Goal: Information Seeking & Learning: Learn about a topic

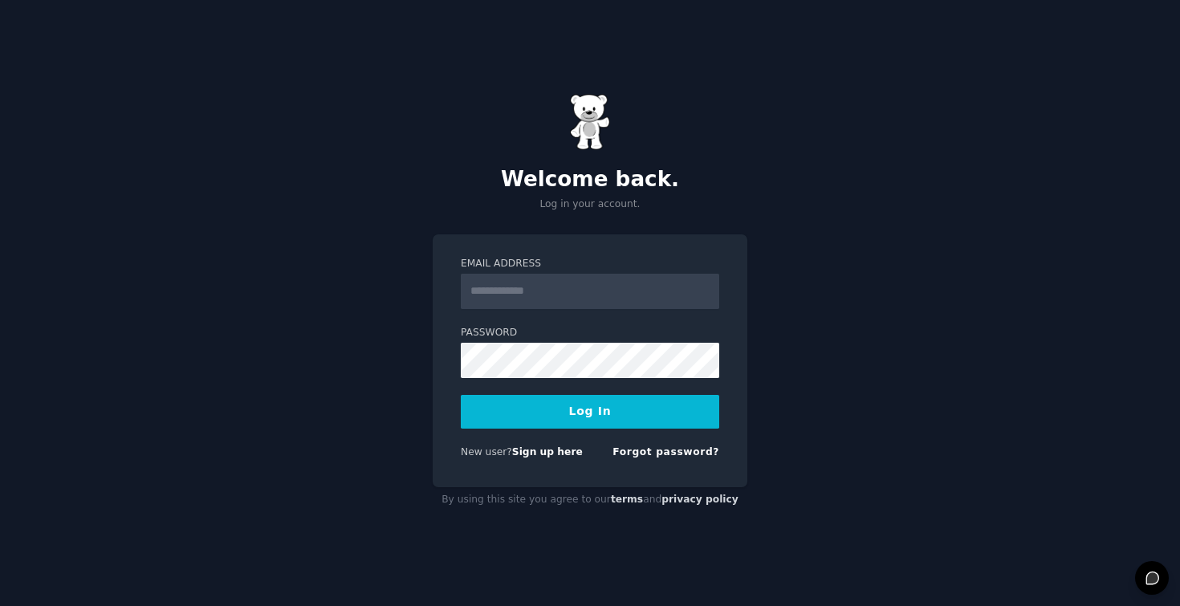
type input "**********"
click at [561, 419] on button "Log In" at bounding box center [590, 412] width 258 height 34
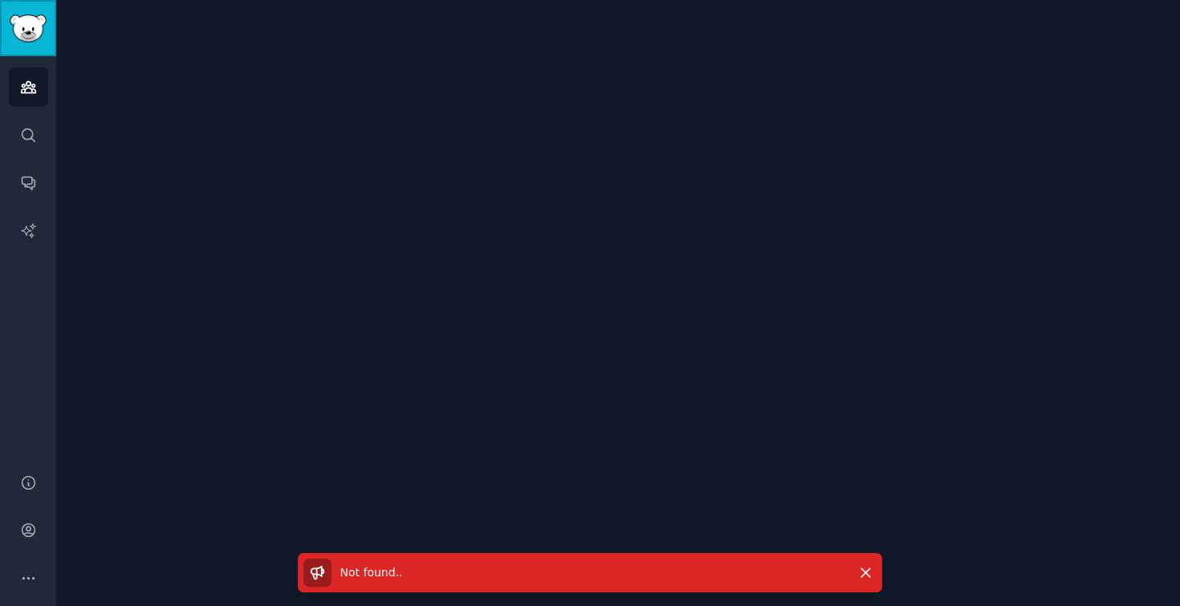
click at [34, 29] on img "Sidebar" at bounding box center [28, 28] width 37 height 28
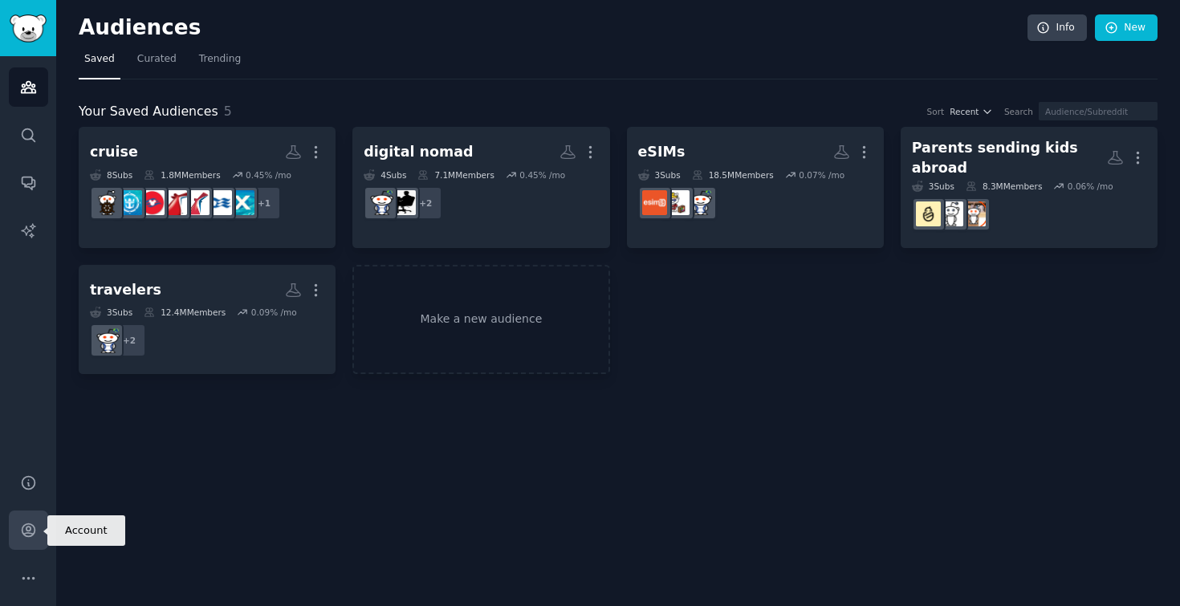
click at [29, 535] on icon "Sidebar" at bounding box center [28, 530] width 17 height 17
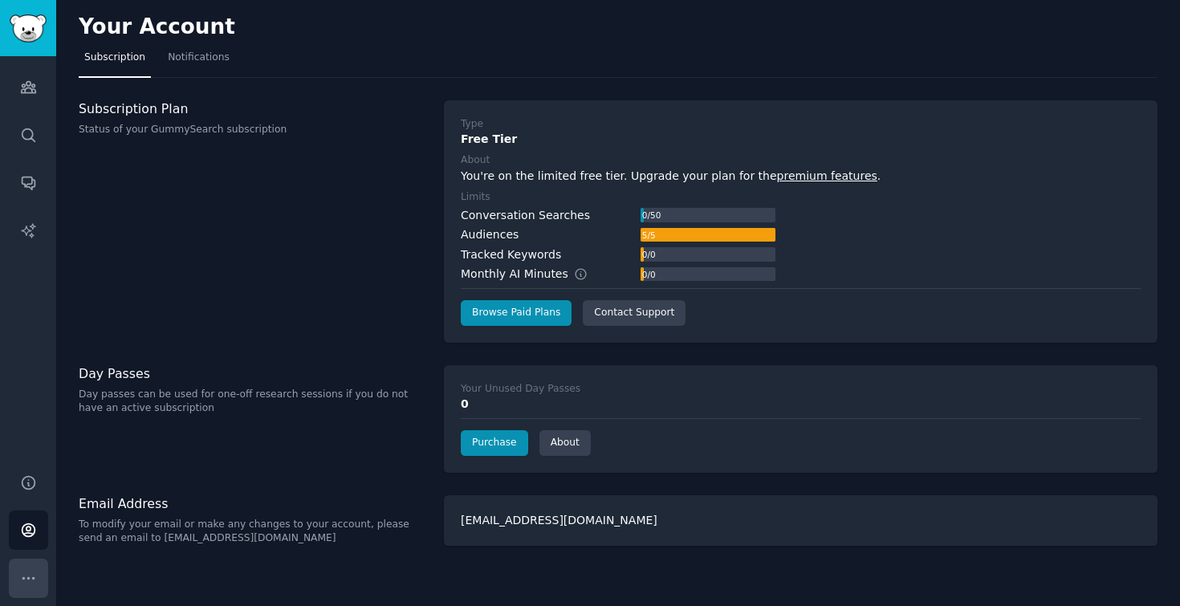
click at [26, 575] on icon "Sidebar" at bounding box center [28, 578] width 17 height 17
click at [22, 87] on icon "Sidebar" at bounding box center [28, 87] width 14 height 11
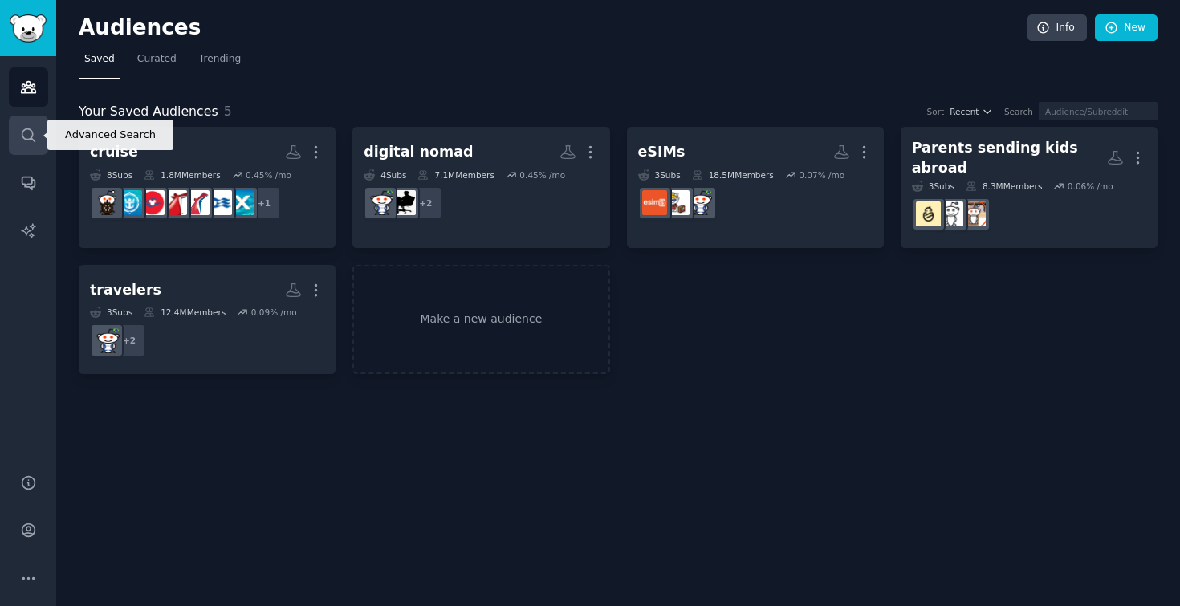
click at [22, 140] on icon "Sidebar" at bounding box center [28, 135] width 17 height 17
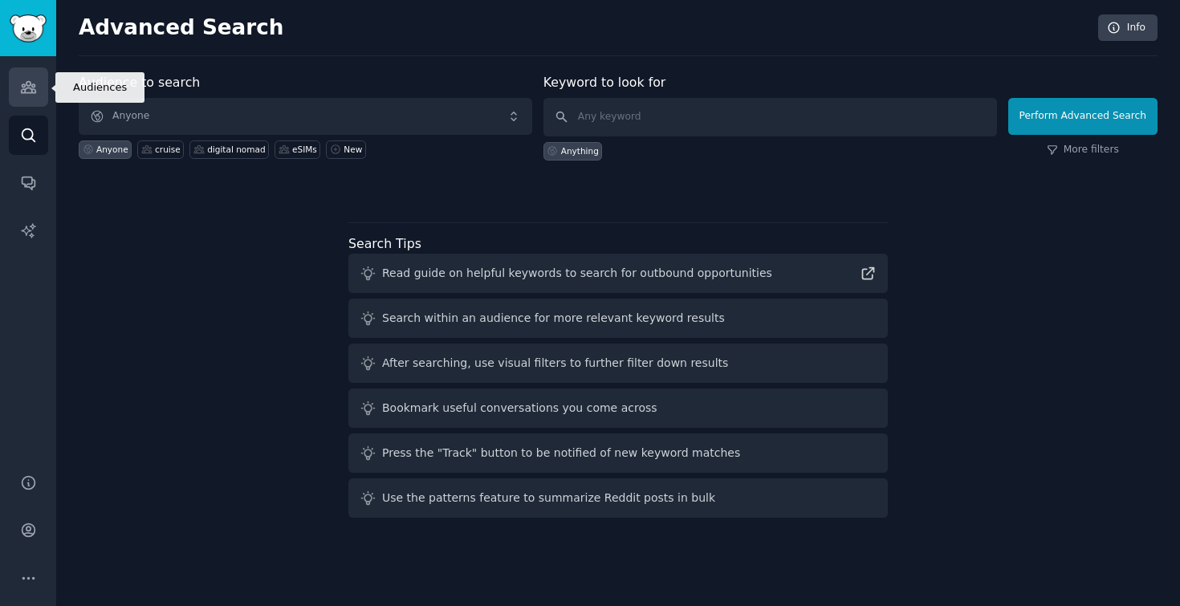
click at [27, 85] on icon "Sidebar" at bounding box center [28, 87] width 14 height 11
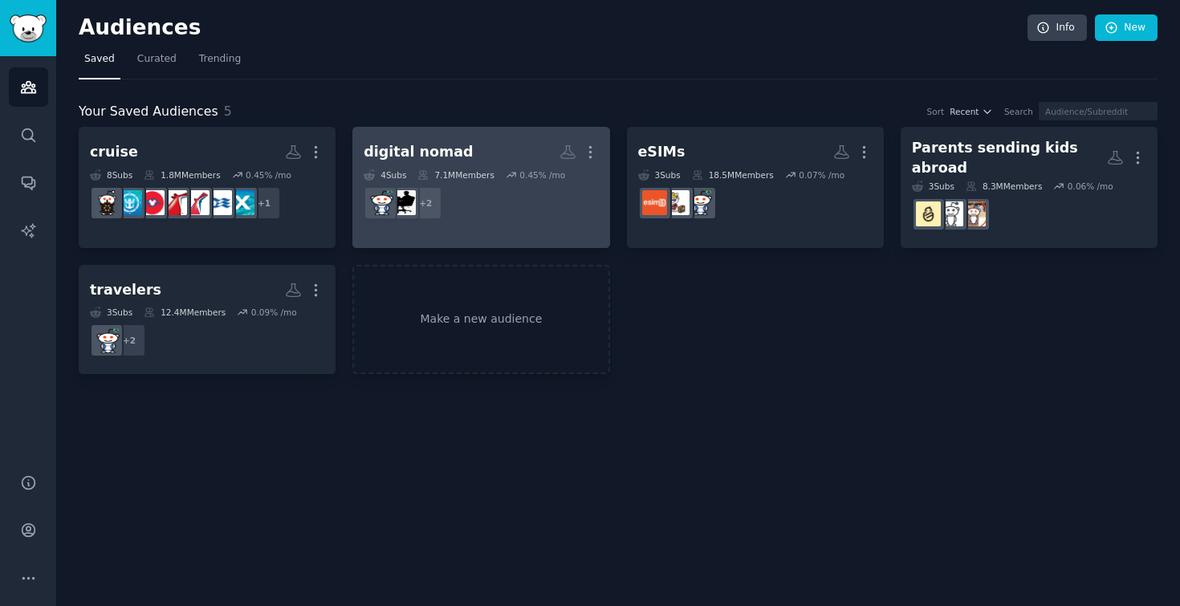
click at [494, 163] on h2 "digital nomad More" at bounding box center [481, 152] width 234 height 28
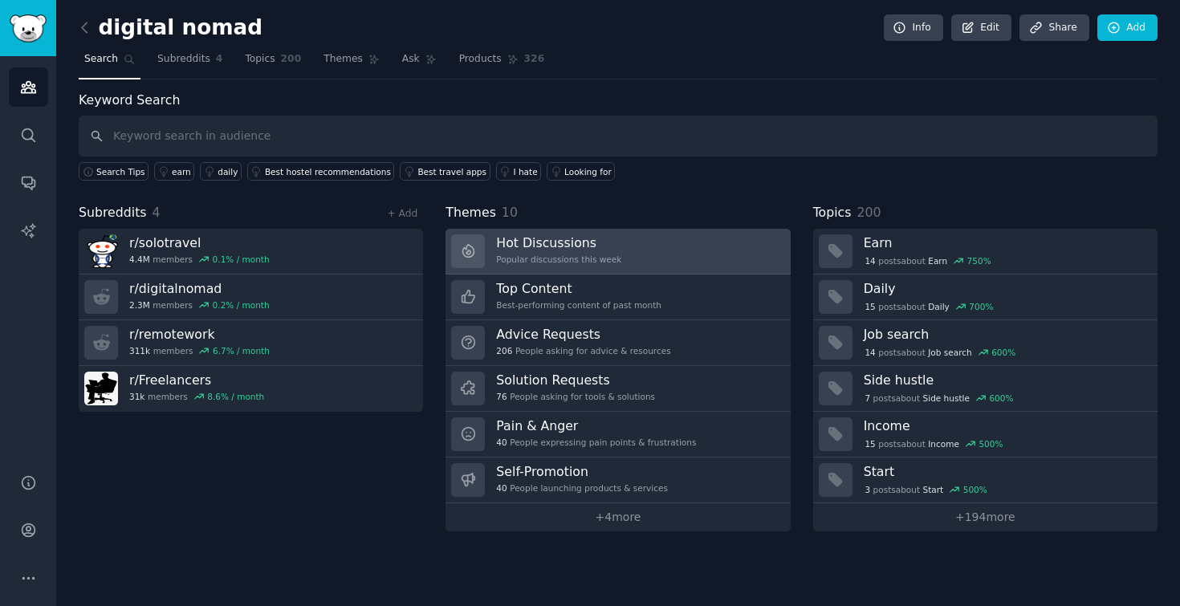
click at [600, 254] on div "Popular discussions this week" at bounding box center [558, 259] width 125 height 11
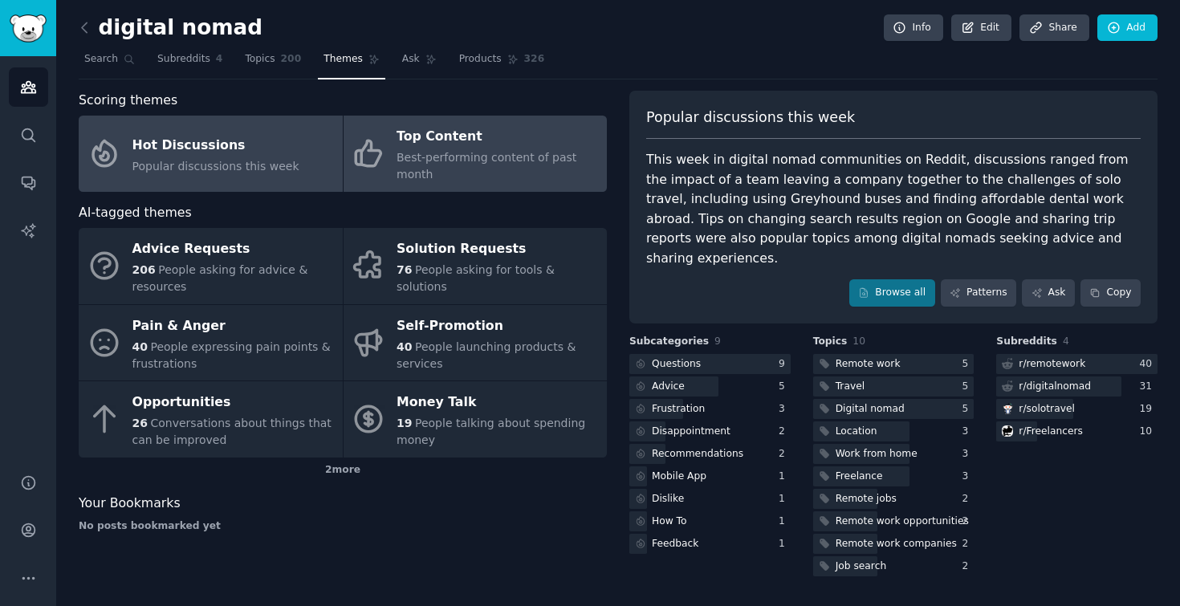
click at [518, 164] on span "Best-performing content of past month" at bounding box center [486, 166] width 180 height 30
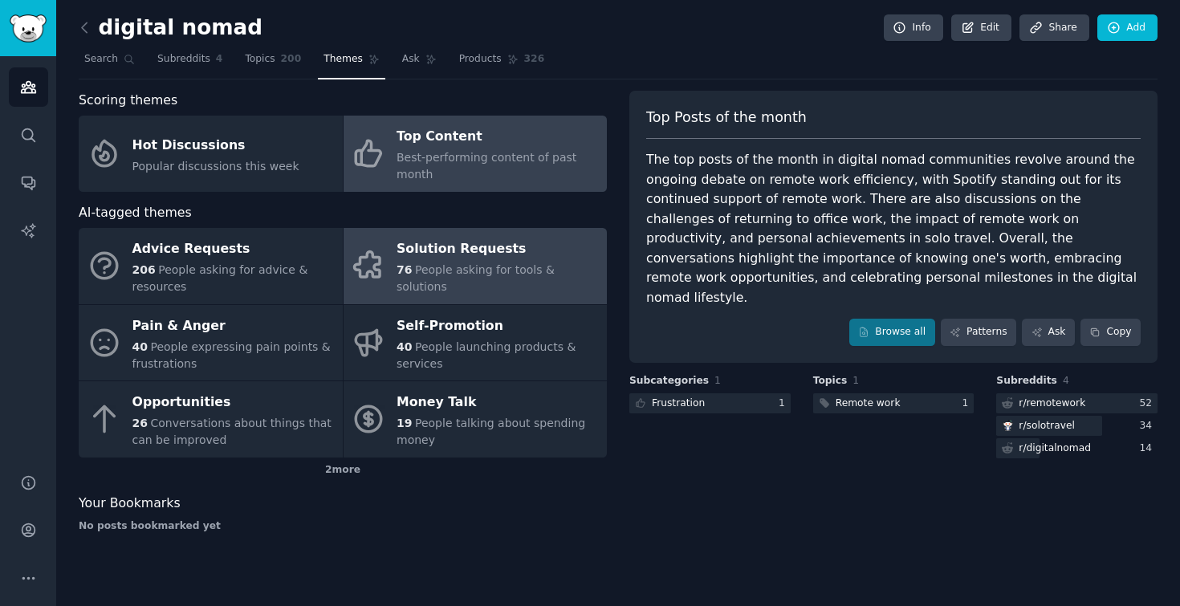
click at [457, 284] on span "People asking for tools & solutions" at bounding box center [475, 278] width 158 height 30
